Goal: Transaction & Acquisition: Purchase product/service

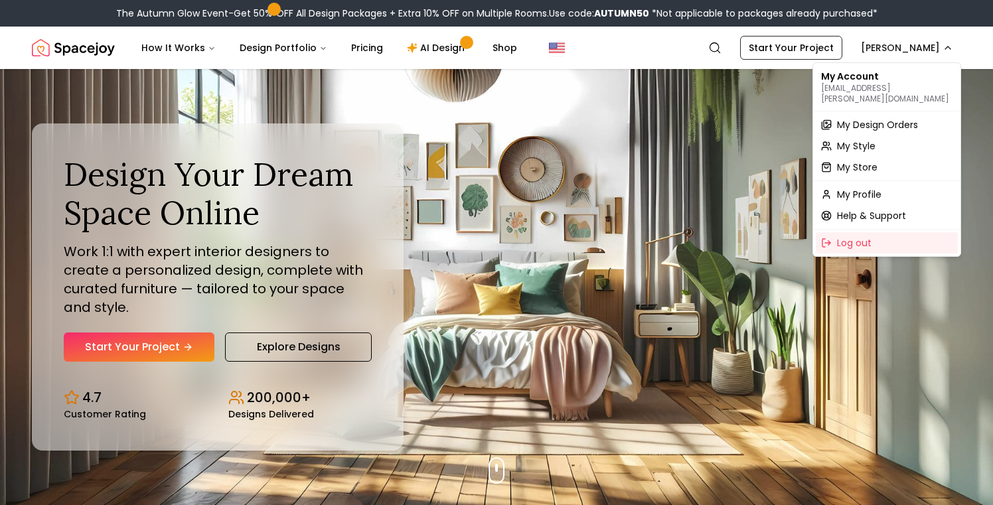
click at [869, 118] on span "My Design Orders" at bounding box center [877, 124] width 81 height 13
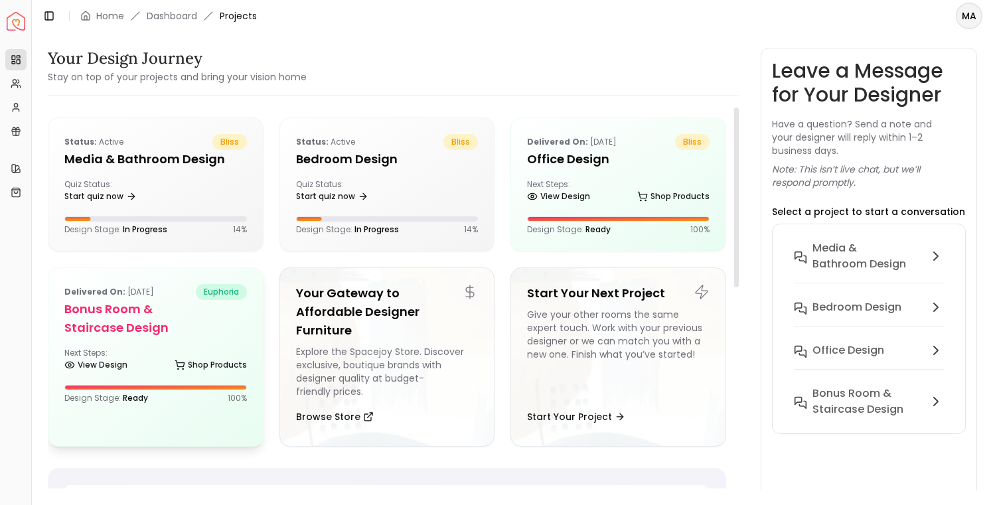
click at [151, 326] on h5 "Bonus Room & Staircase Design" at bounding box center [155, 318] width 183 height 37
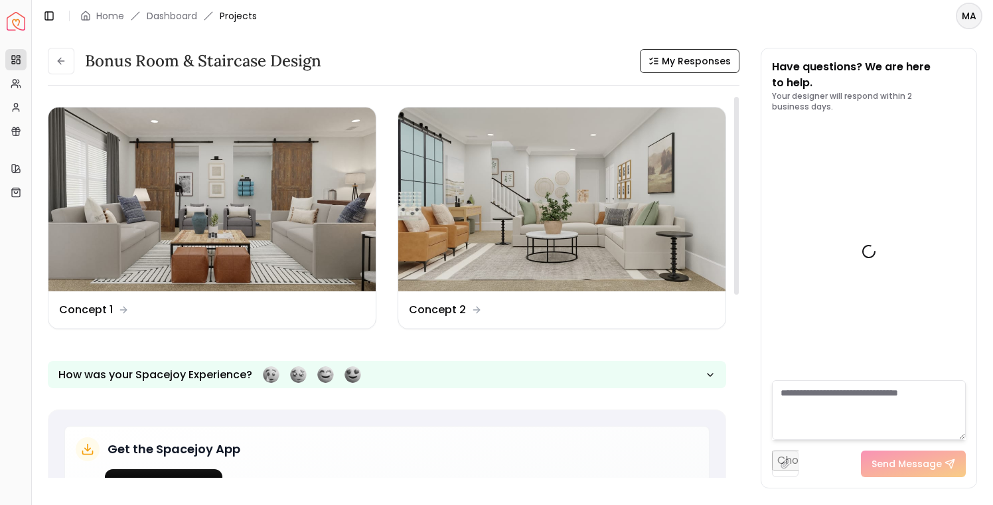
scroll to position [1336, 0]
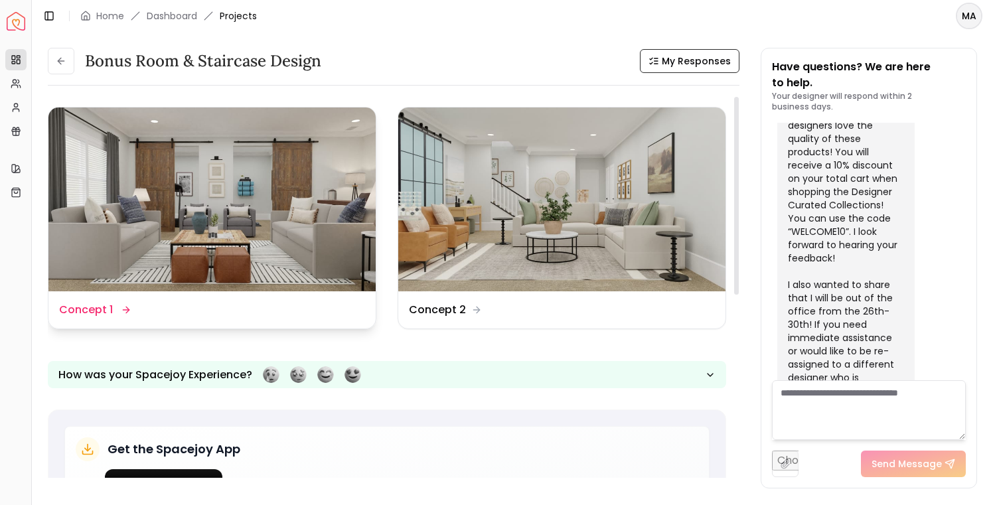
click at [271, 158] on img at bounding box center [211, 200] width 327 height 184
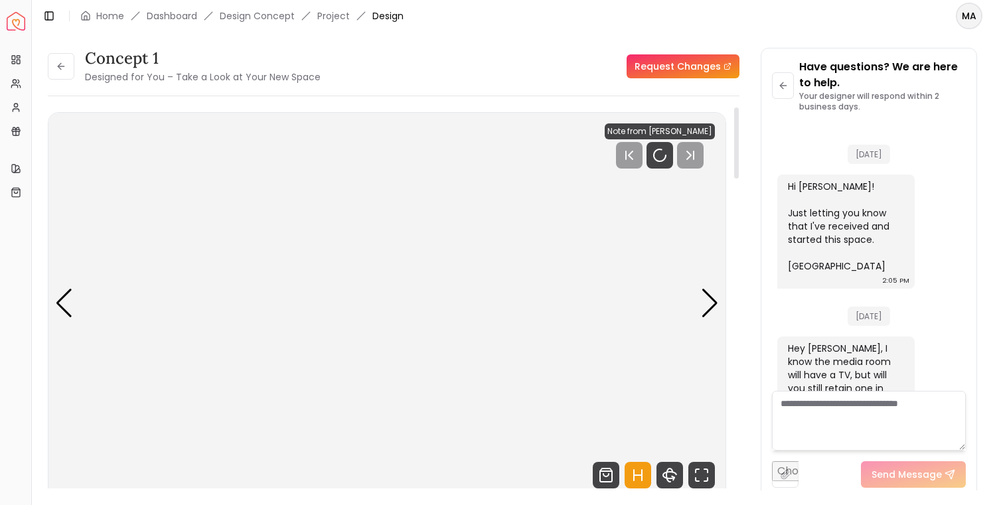
scroll to position [1325, 0]
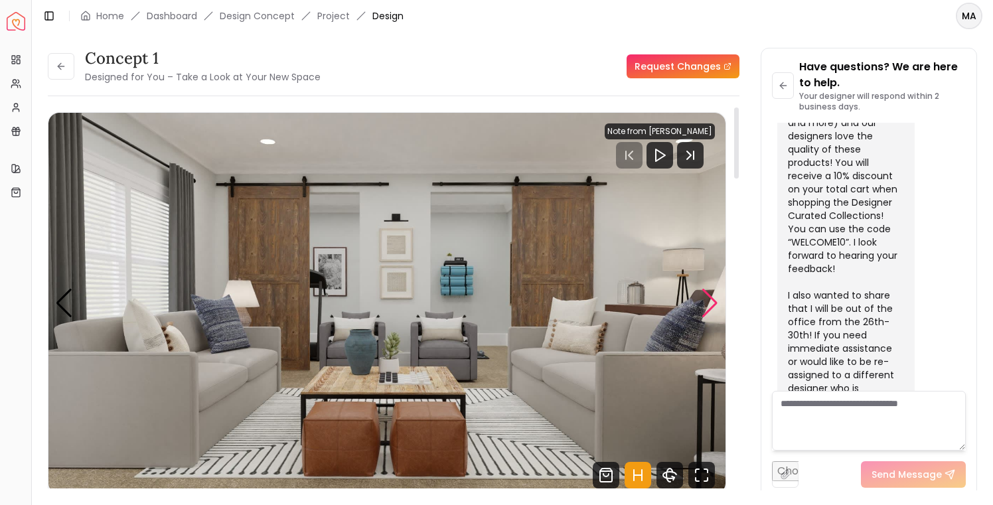
click at [712, 303] on div "Next slide" at bounding box center [710, 303] width 18 height 29
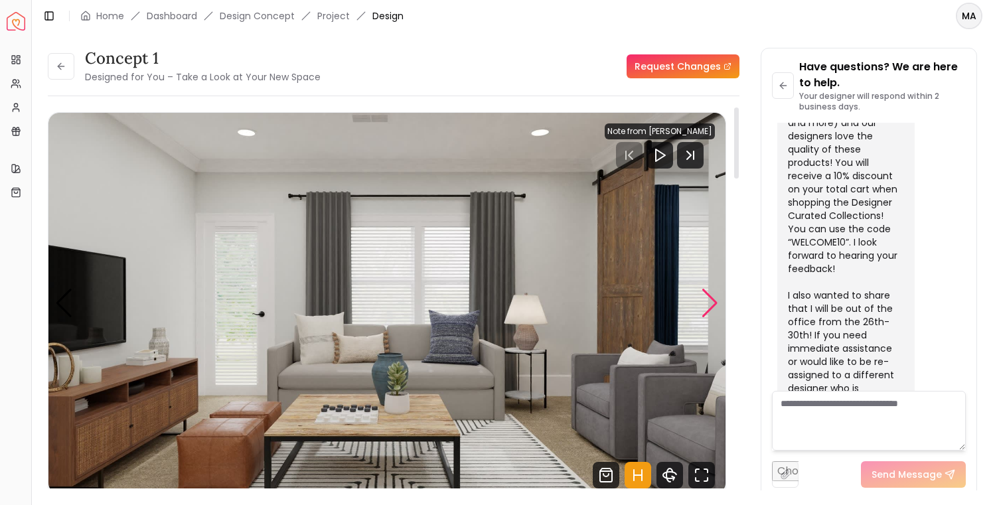
click at [705, 305] on div "Next slide" at bounding box center [710, 303] width 18 height 29
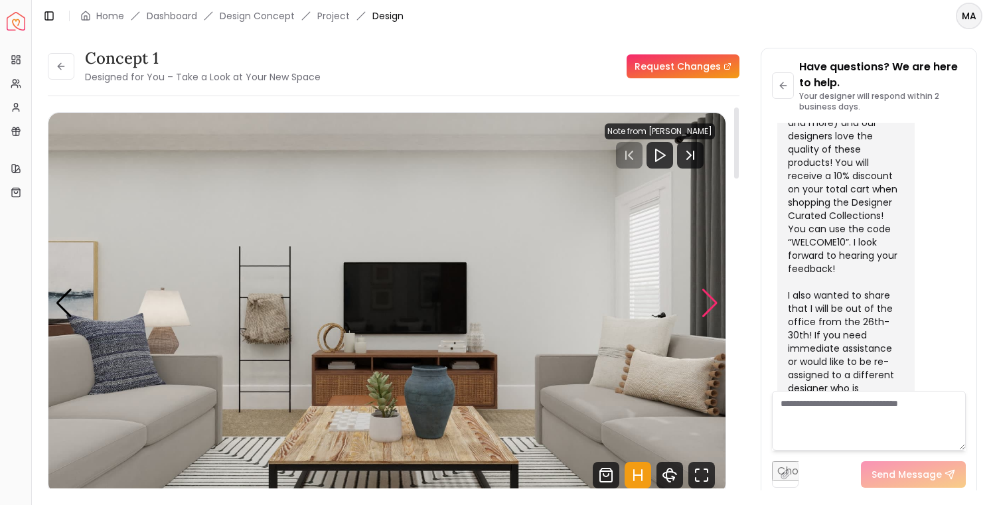
click at [705, 305] on div "Next slide" at bounding box center [710, 303] width 18 height 29
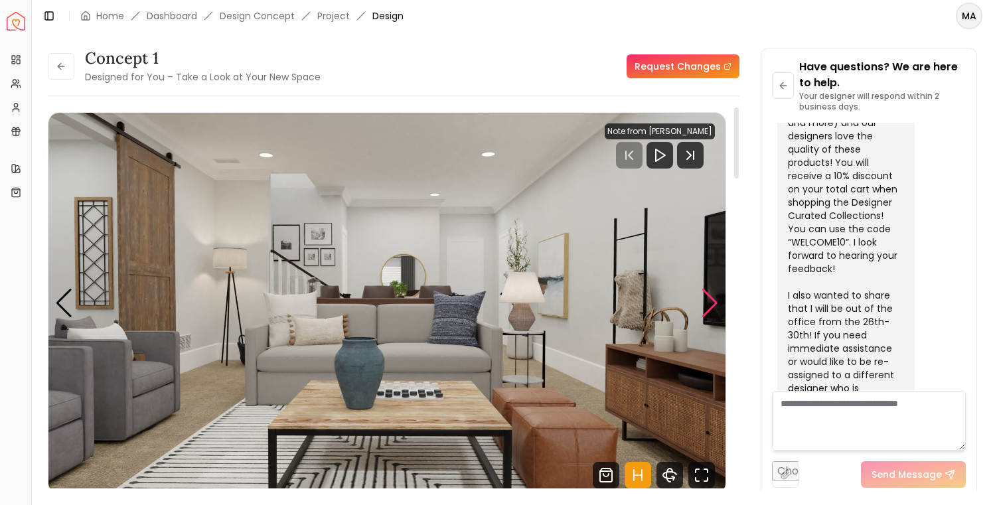
click at [705, 305] on div "Next slide" at bounding box center [710, 303] width 18 height 29
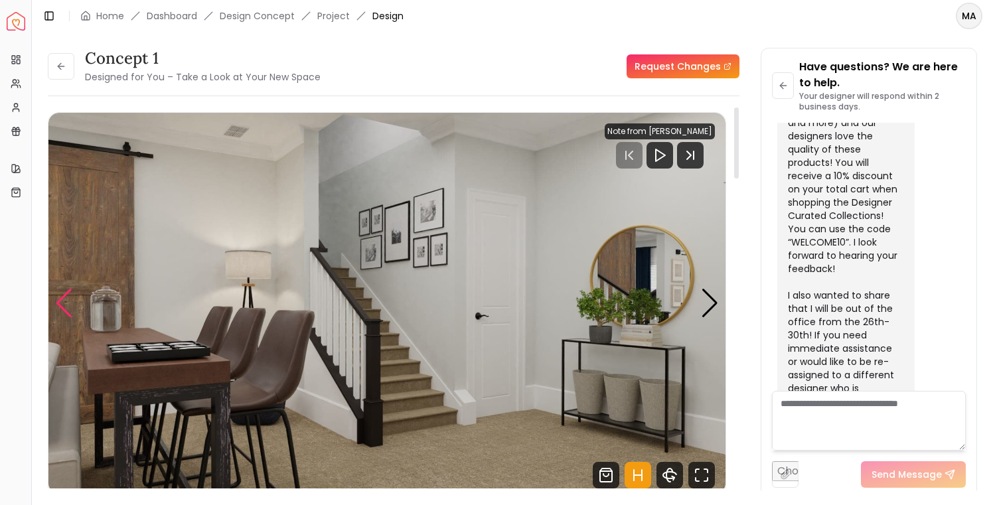
click at [62, 303] on div "Previous slide" at bounding box center [64, 303] width 18 height 29
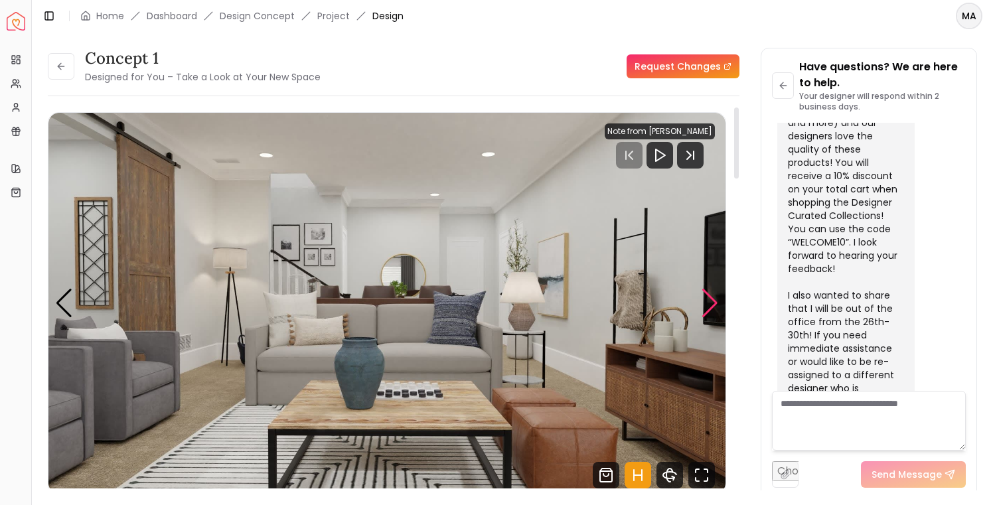
click at [707, 306] on div "Next slide" at bounding box center [710, 303] width 18 height 29
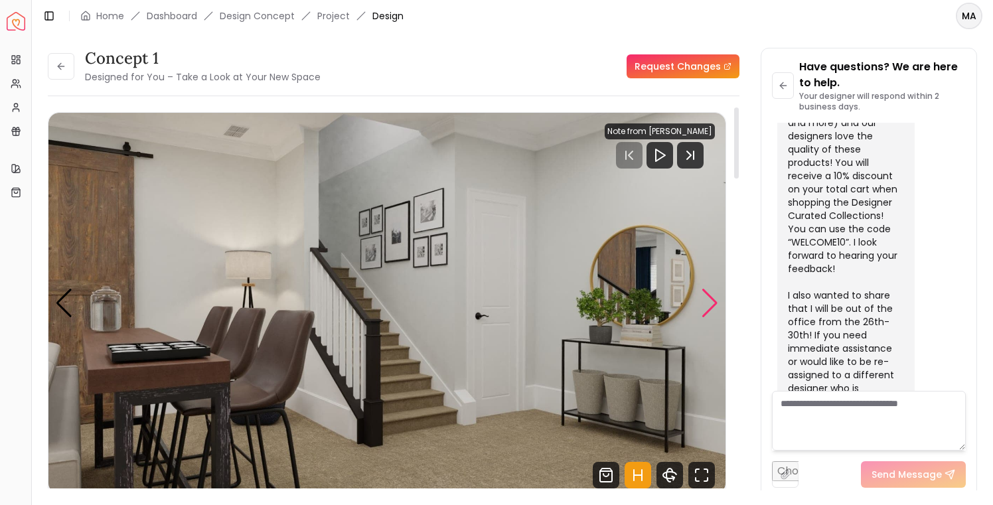
click at [707, 306] on div "Next slide" at bounding box center [710, 303] width 18 height 29
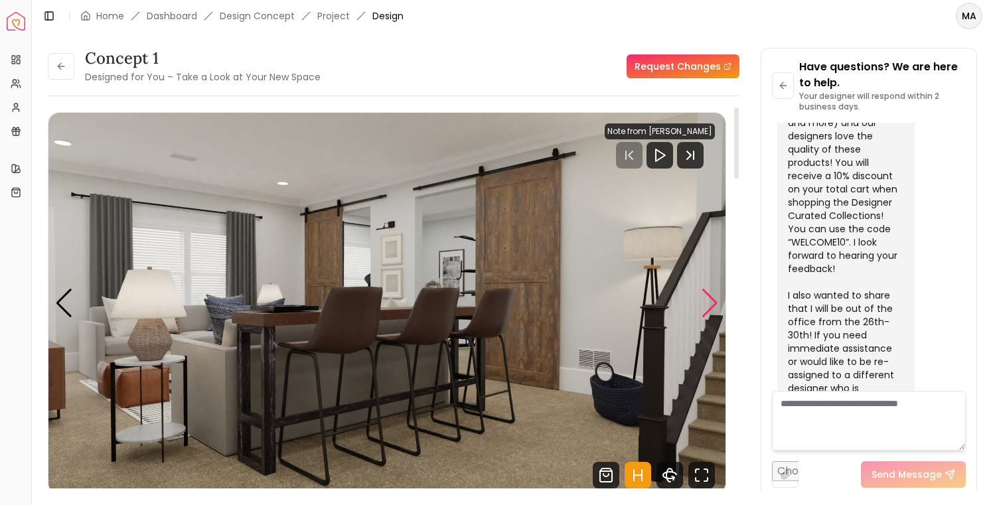
click at [707, 306] on div "Next slide" at bounding box center [710, 303] width 18 height 29
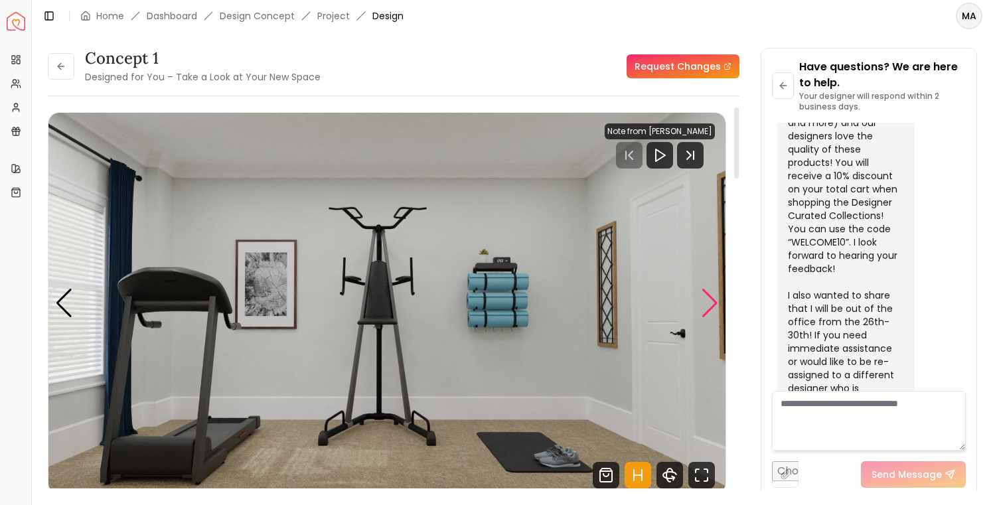
click at [707, 306] on div "Next slide" at bounding box center [710, 303] width 18 height 29
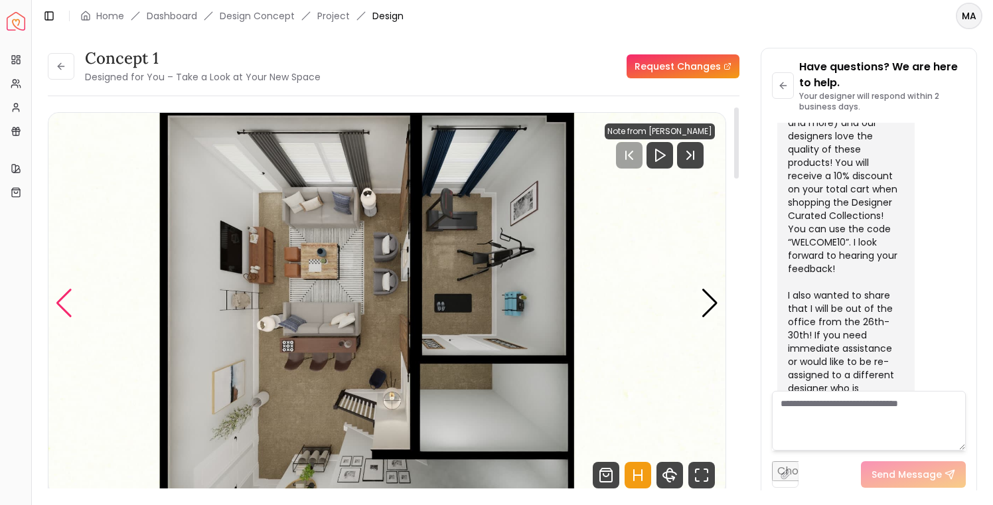
click at [60, 305] on div "Previous slide" at bounding box center [64, 303] width 18 height 29
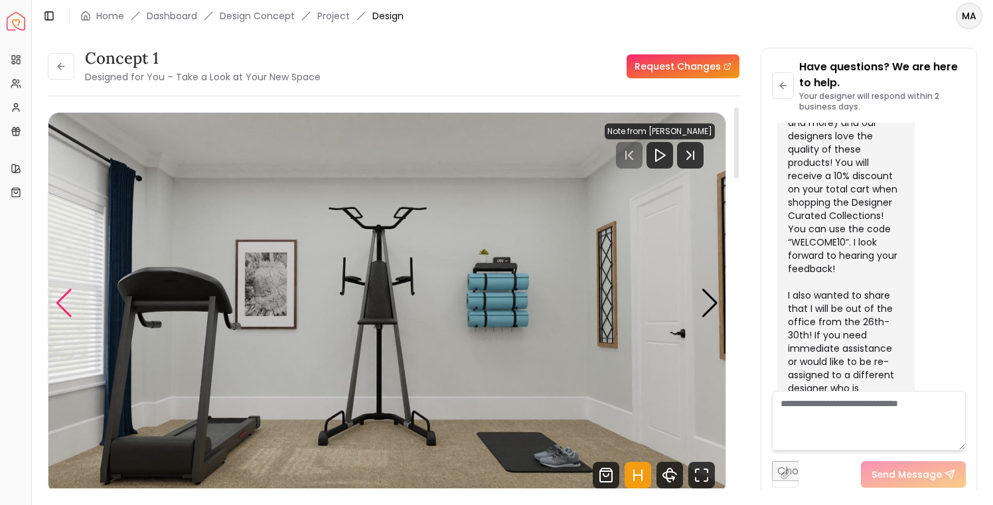
click at [60, 305] on div "Previous slide" at bounding box center [64, 303] width 18 height 29
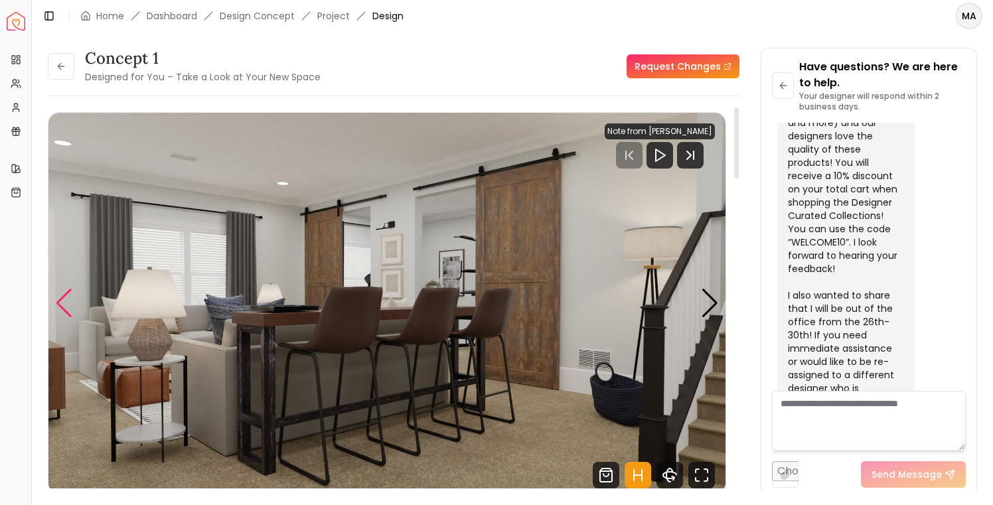
click at [60, 305] on div "Previous slide" at bounding box center [64, 303] width 18 height 29
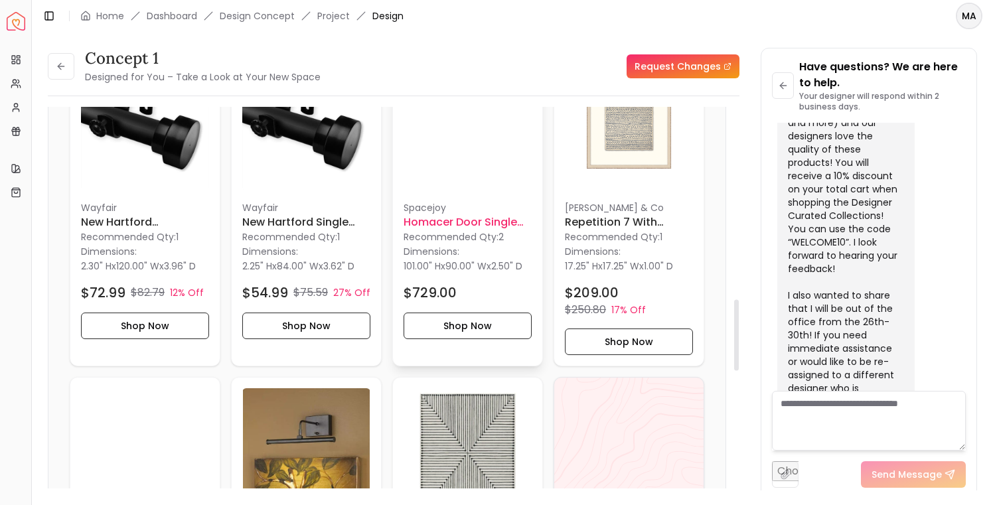
scroll to position [1028, 0]
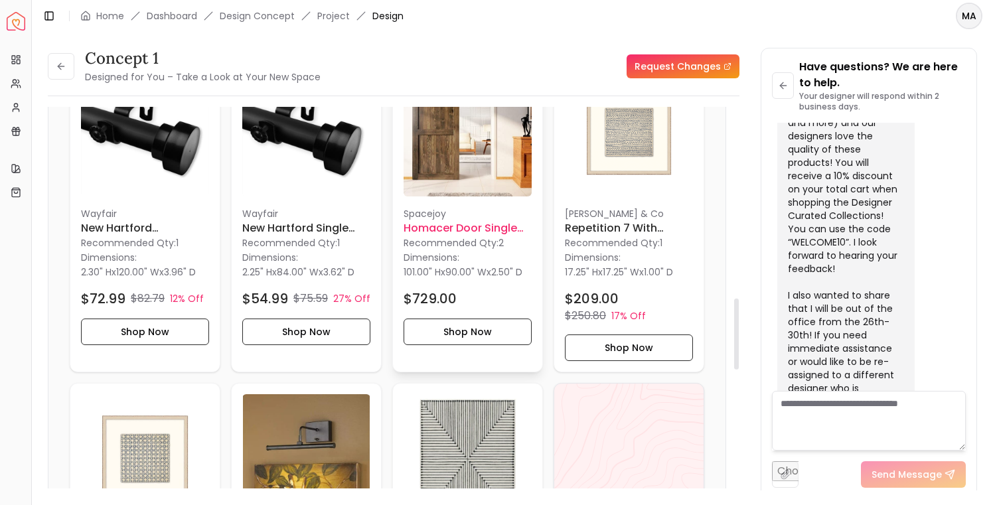
click at [484, 228] on h6 "Homacer Door Single Pine Wood Barn Door" at bounding box center [468, 228] width 128 height 16
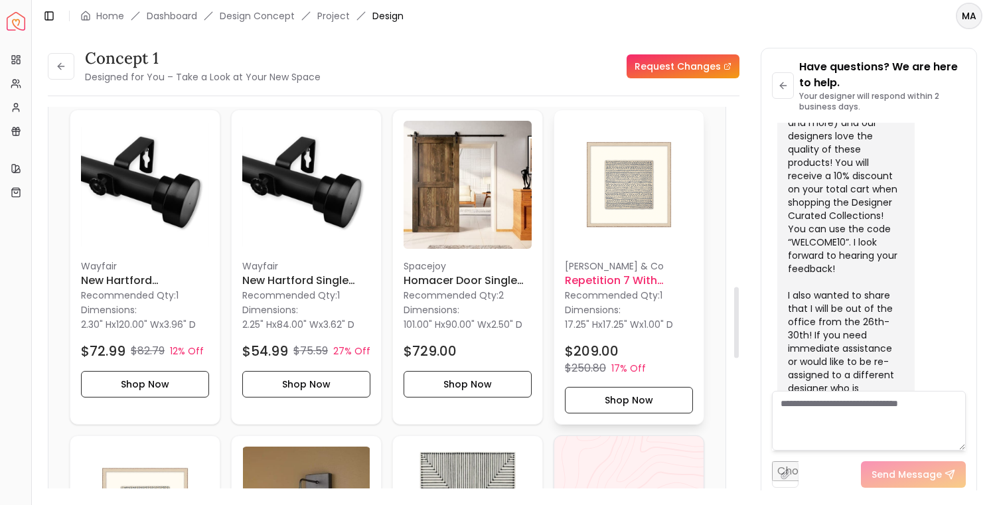
scroll to position [1066, 0]
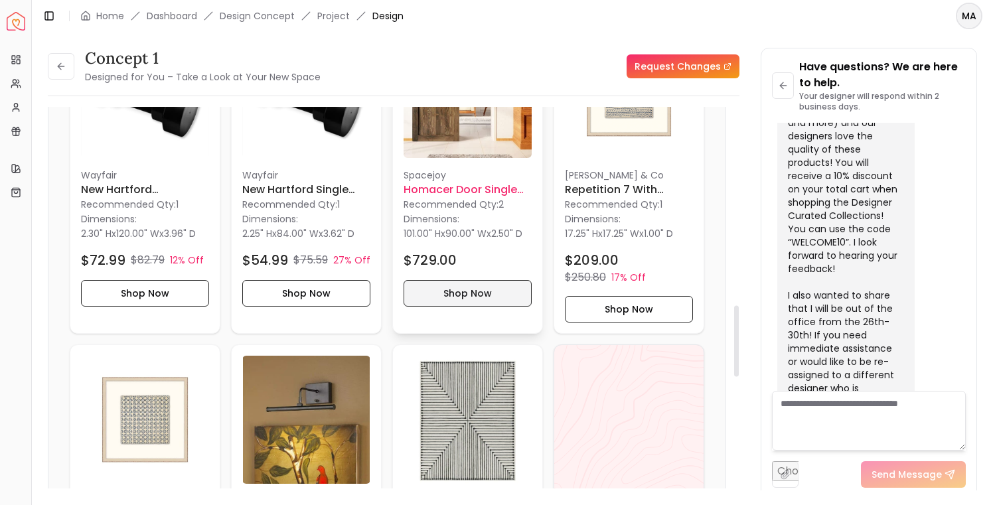
click at [469, 286] on button "Shop Now" at bounding box center [468, 293] width 128 height 27
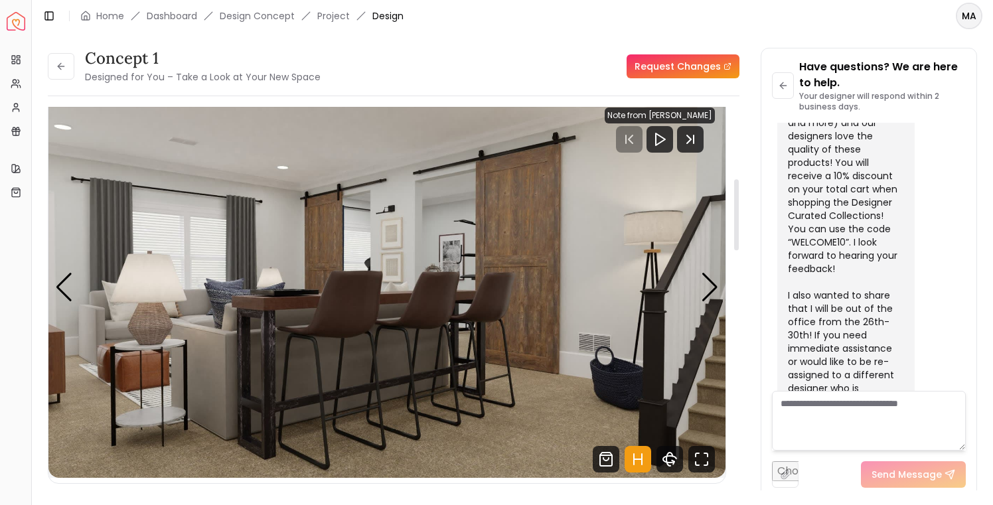
scroll to position [0, 0]
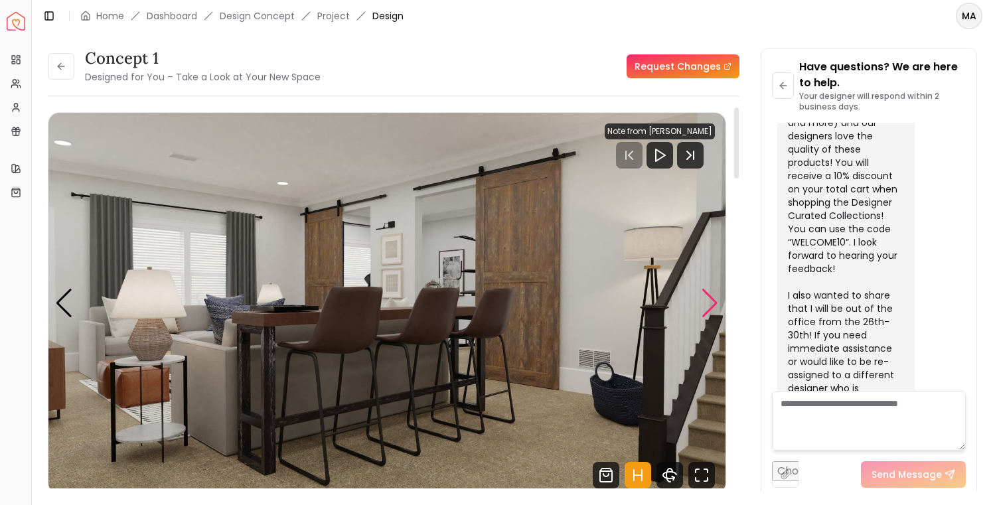
click at [710, 301] on div "Next slide" at bounding box center [710, 303] width 18 height 29
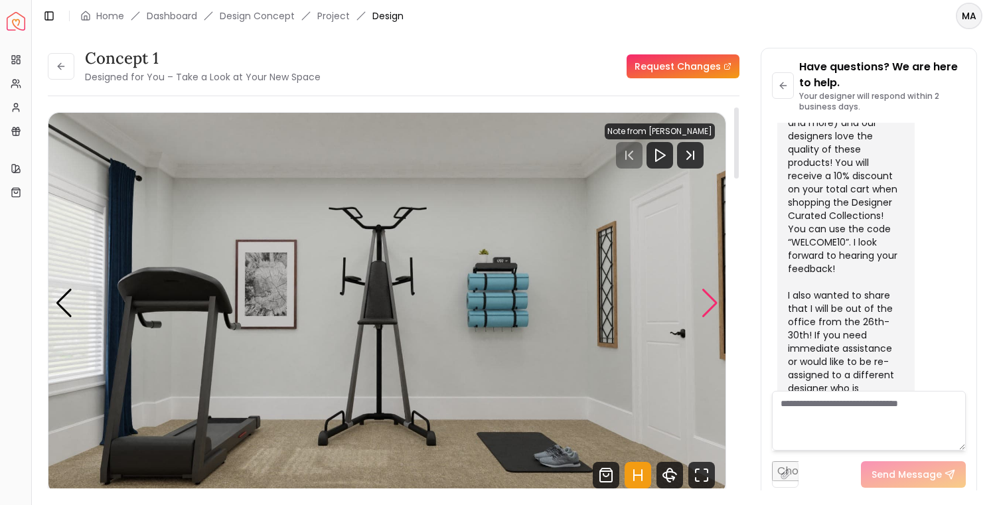
click at [710, 301] on div "Next slide" at bounding box center [710, 303] width 18 height 29
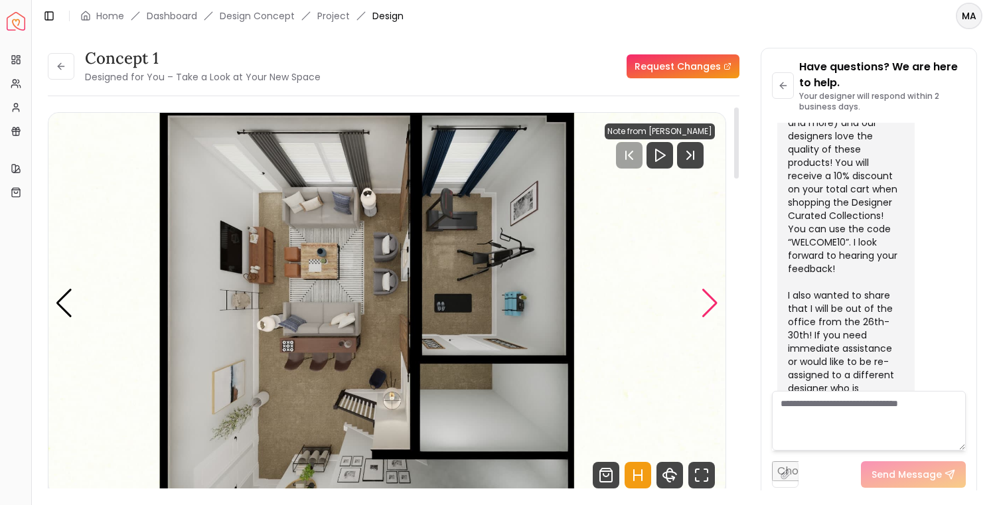
click at [710, 301] on div "Next slide" at bounding box center [710, 303] width 18 height 29
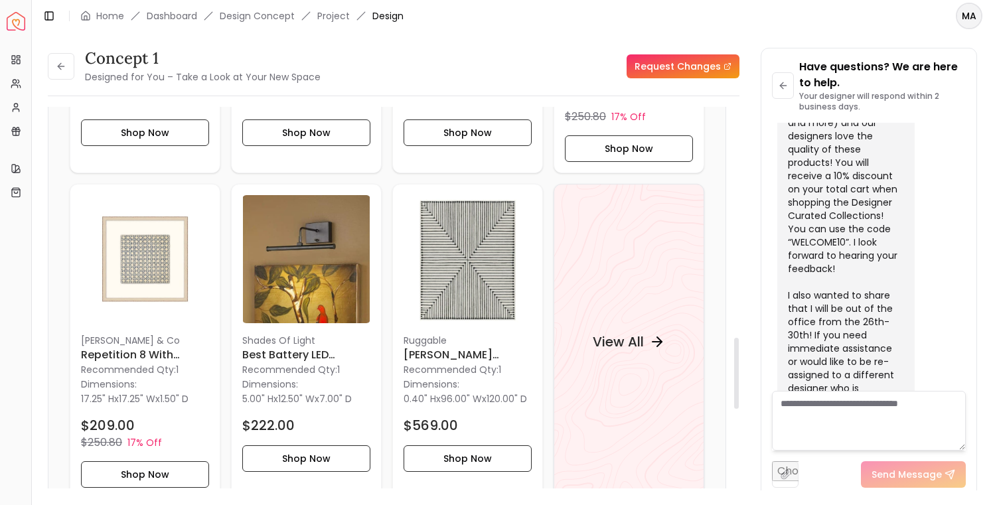
scroll to position [1321, 0]
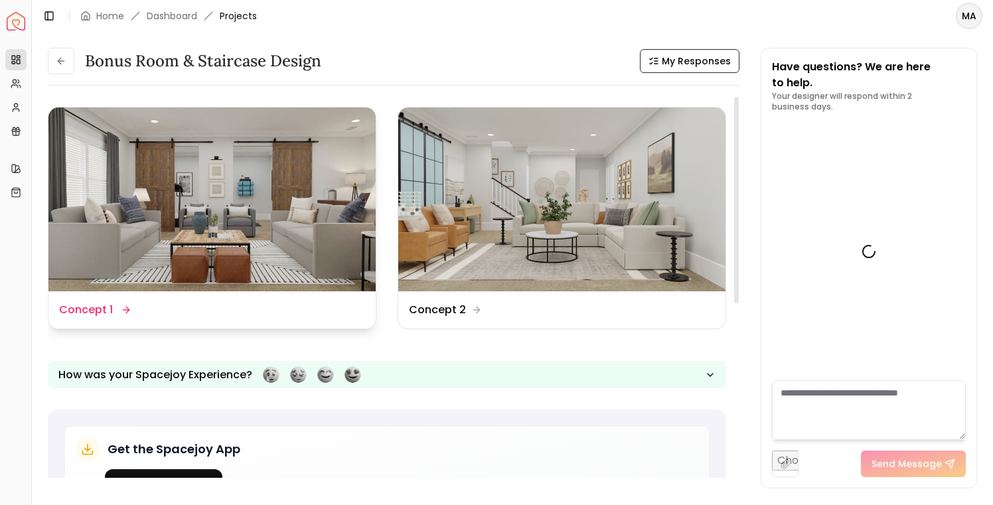
scroll to position [1336, 0]
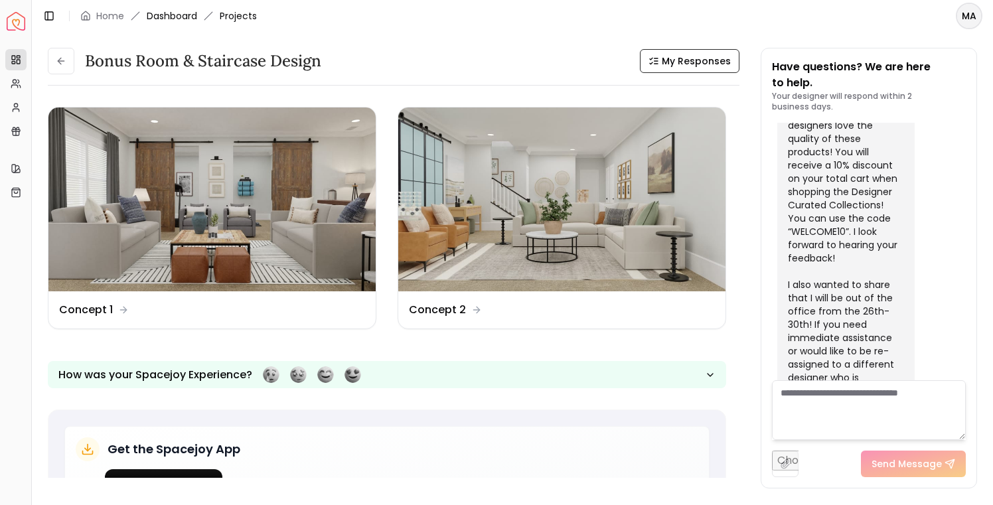
click at [183, 15] on link "Dashboard" at bounding box center [172, 15] width 50 height 13
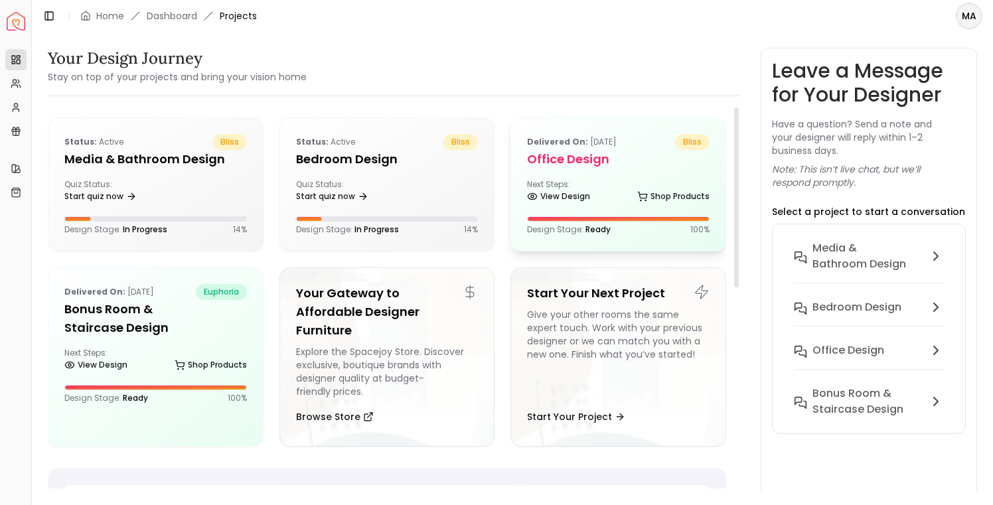
click at [587, 171] on div "Delivered on: [DATE] bliss Office Design Next Steps: View Design Shop Products …" at bounding box center [618, 184] width 214 height 133
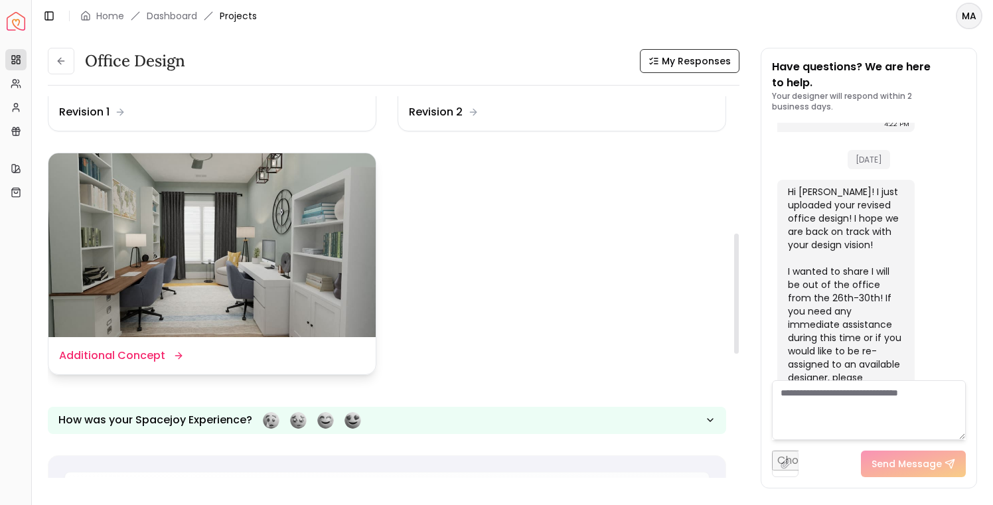
scroll to position [434, 0]
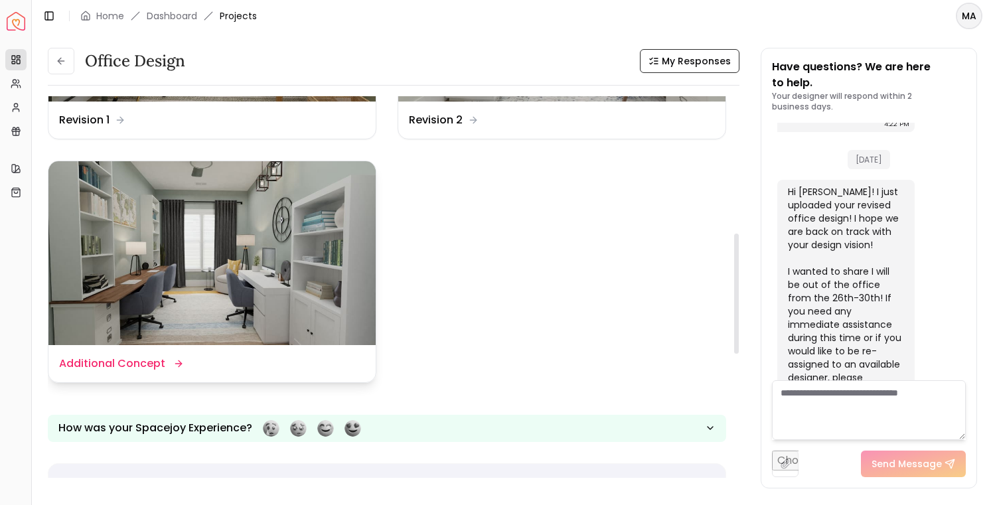
click at [232, 256] on img at bounding box center [211, 253] width 327 height 184
